Goal: Communication & Community: Answer question/provide support

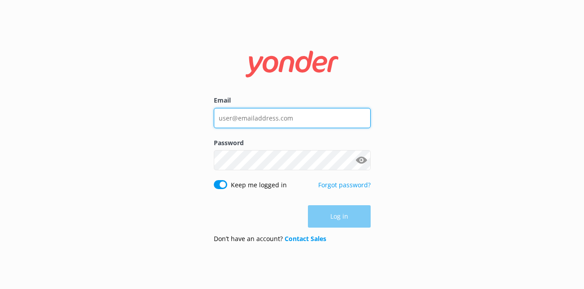
type input "[PERSON_NAME][EMAIL_ADDRESS][DOMAIN_NAME]"
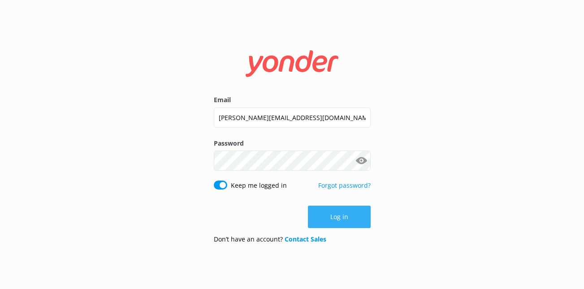
click at [324, 218] on button "Log in" at bounding box center [339, 217] width 63 height 22
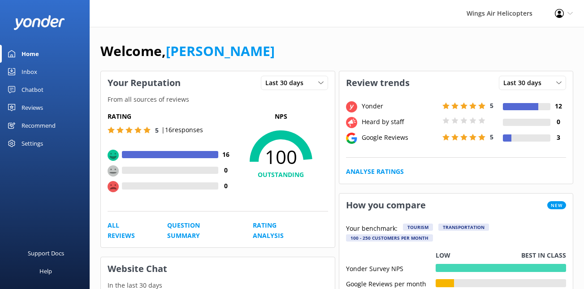
click at [45, 109] on link "Reviews" at bounding box center [45, 108] width 90 height 18
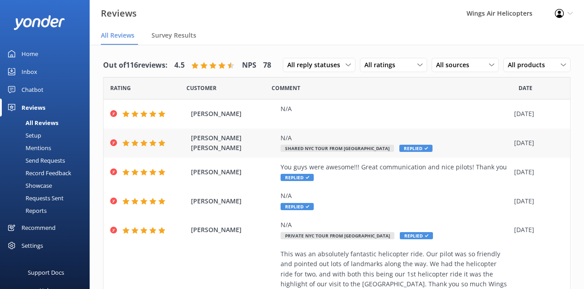
click at [441, 135] on div "N/A" at bounding box center [394, 138] width 229 height 10
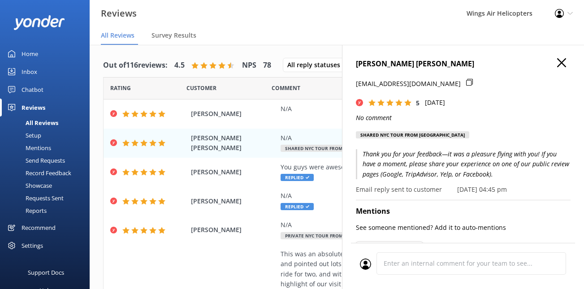
click at [413, 158] on p "Thank you for your feedback—it was a pleasure flying with you! If you have a mo…" at bounding box center [463, 164] width 215 height 30
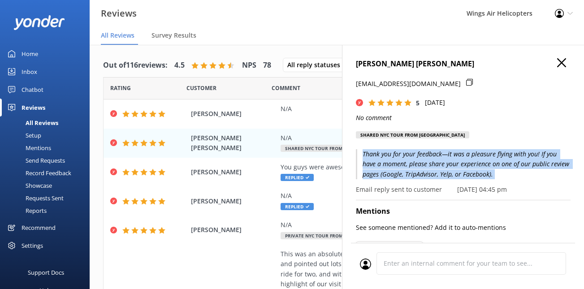
click at [413, 158] on p "Thank you for your feedback—it was a pleasure flying with you! If you have a mo…" at bounding box center [463, 164] width 215 height 30
copy p "Thank you for your feedback—it was a pleasure flying with you! If you have a mo…"
click at [562, 60] on icon "button" at bounding box center [561, 62] width 9 height 9
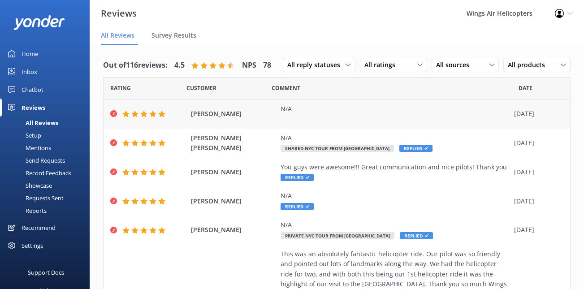
click at [349, 112] on div "N/A" at bounding box center [394, 109] width 229 height 10
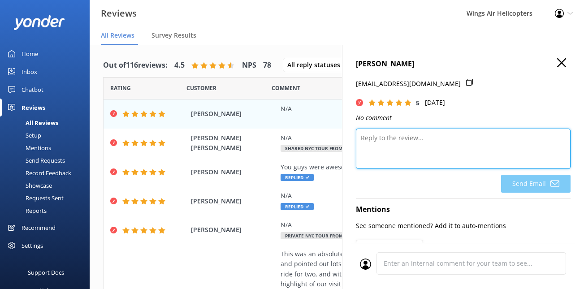
click at [413, 155] on textarea at bounding box center [463, 149] width 215 height 40
paste textarea "Thank you for your feedback—it was a pleasure flying with you! If you have a mo…"
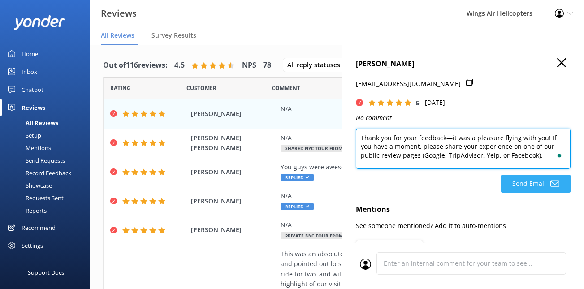
type textarea "Thank you for your feedback—it was a pleasure flying with you! If you have a mo…"
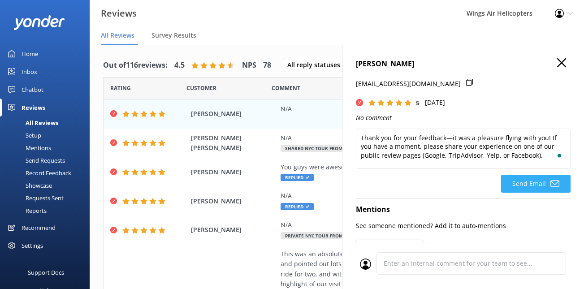
click at [519, 181] on button "Send Email" at bounding box center [535, 184] width 69 height 18
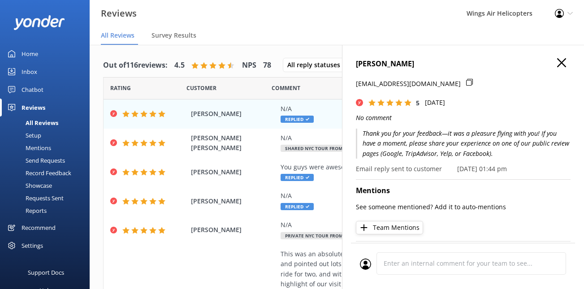
click at [561, 62] on use "button" at bounding box center [561, 62] width 9 height 9
